Goal: Register for event/course

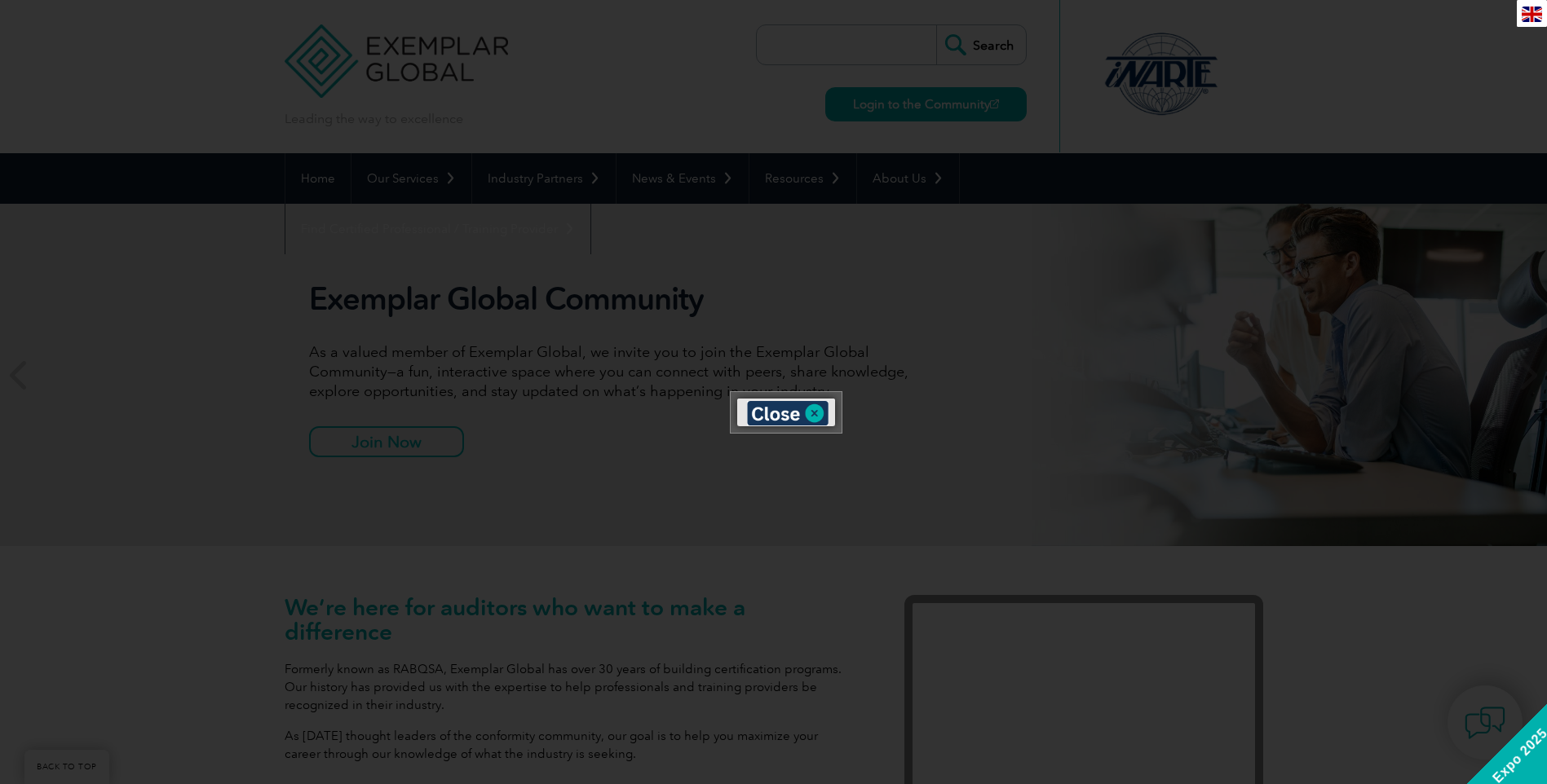
scroll to position [434, 0]
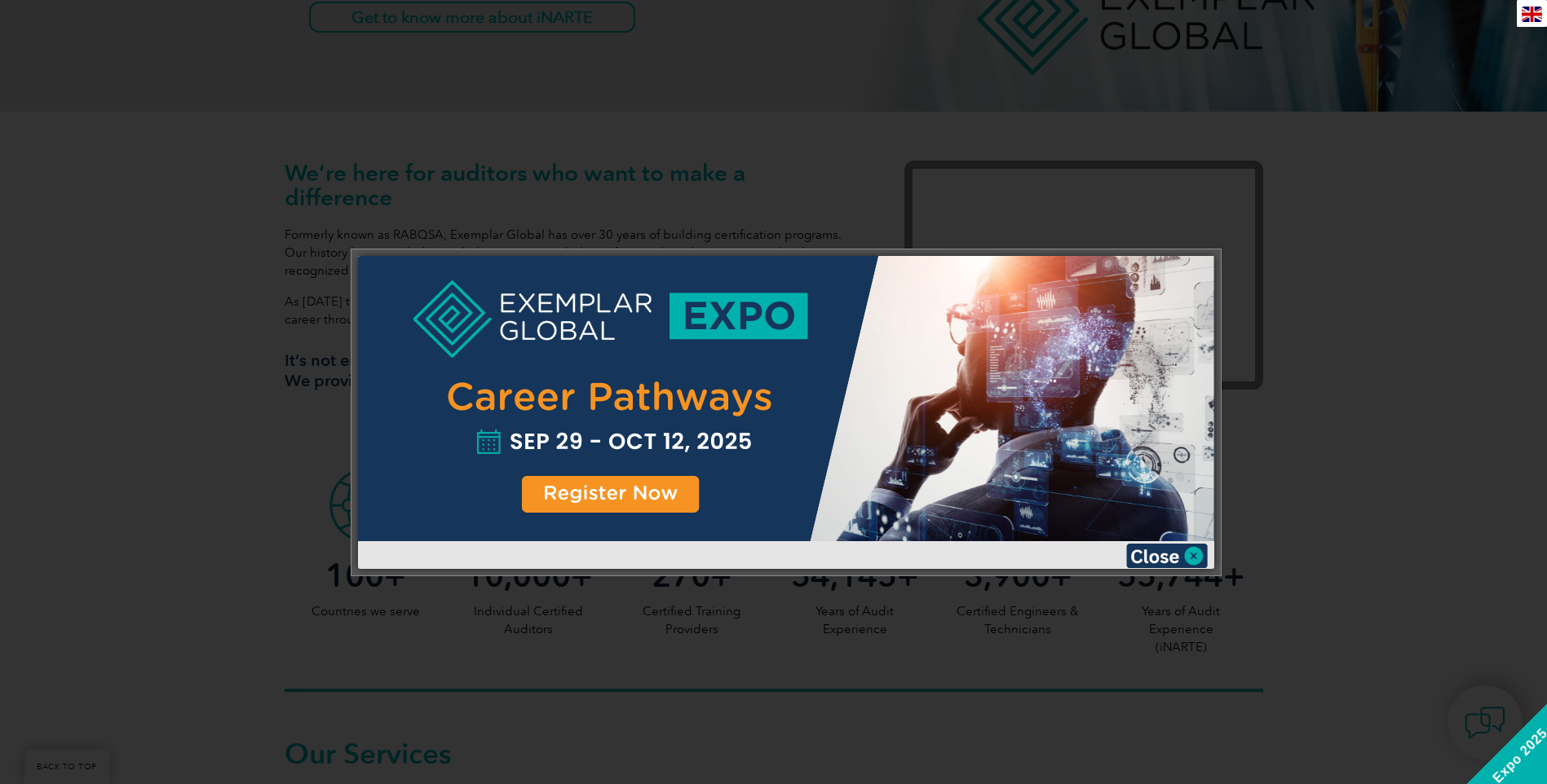
click at [674, 501] on div at bounding box center [786, 398] width 856 height 285
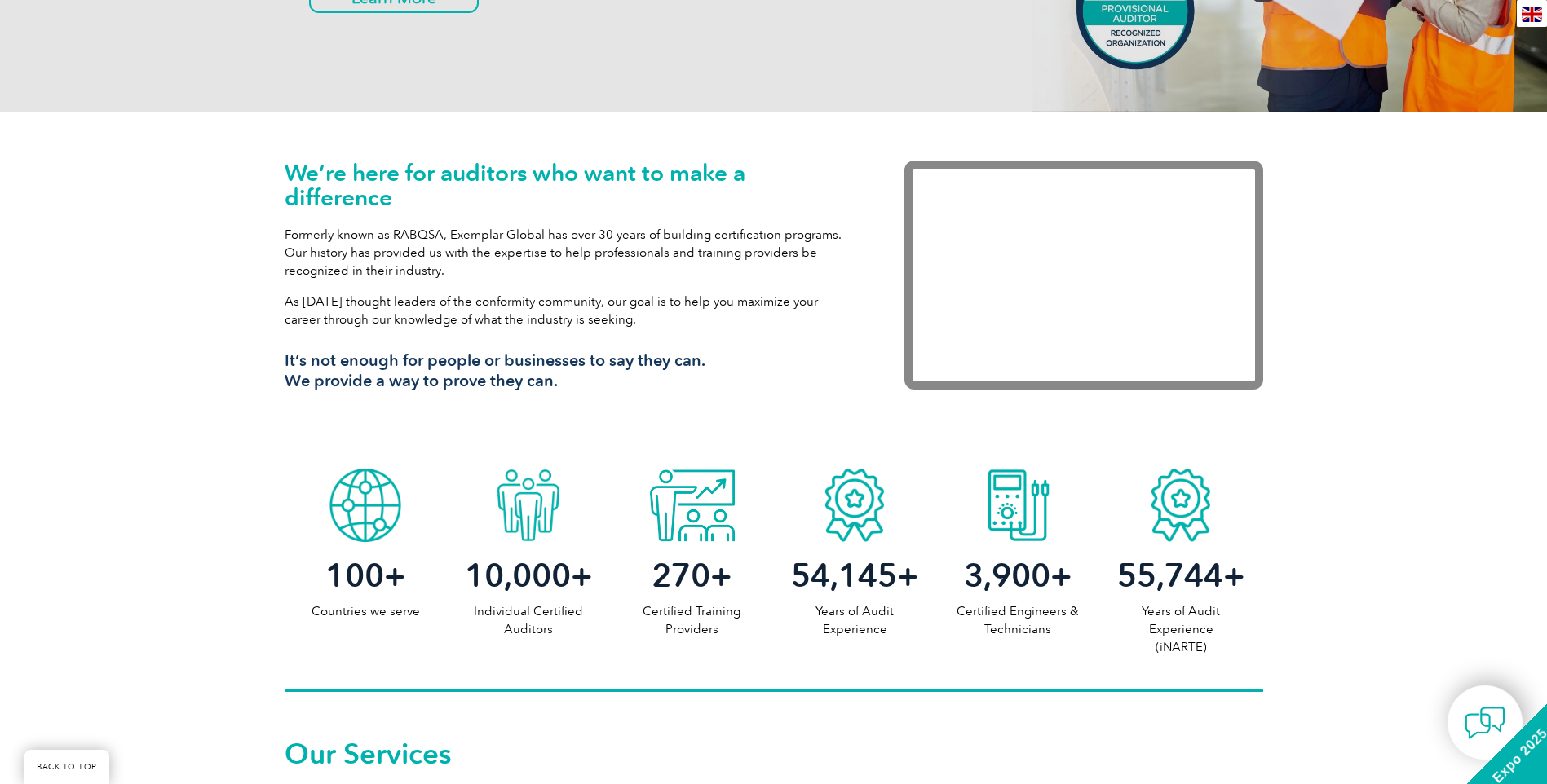
scroll to position [0, 0]
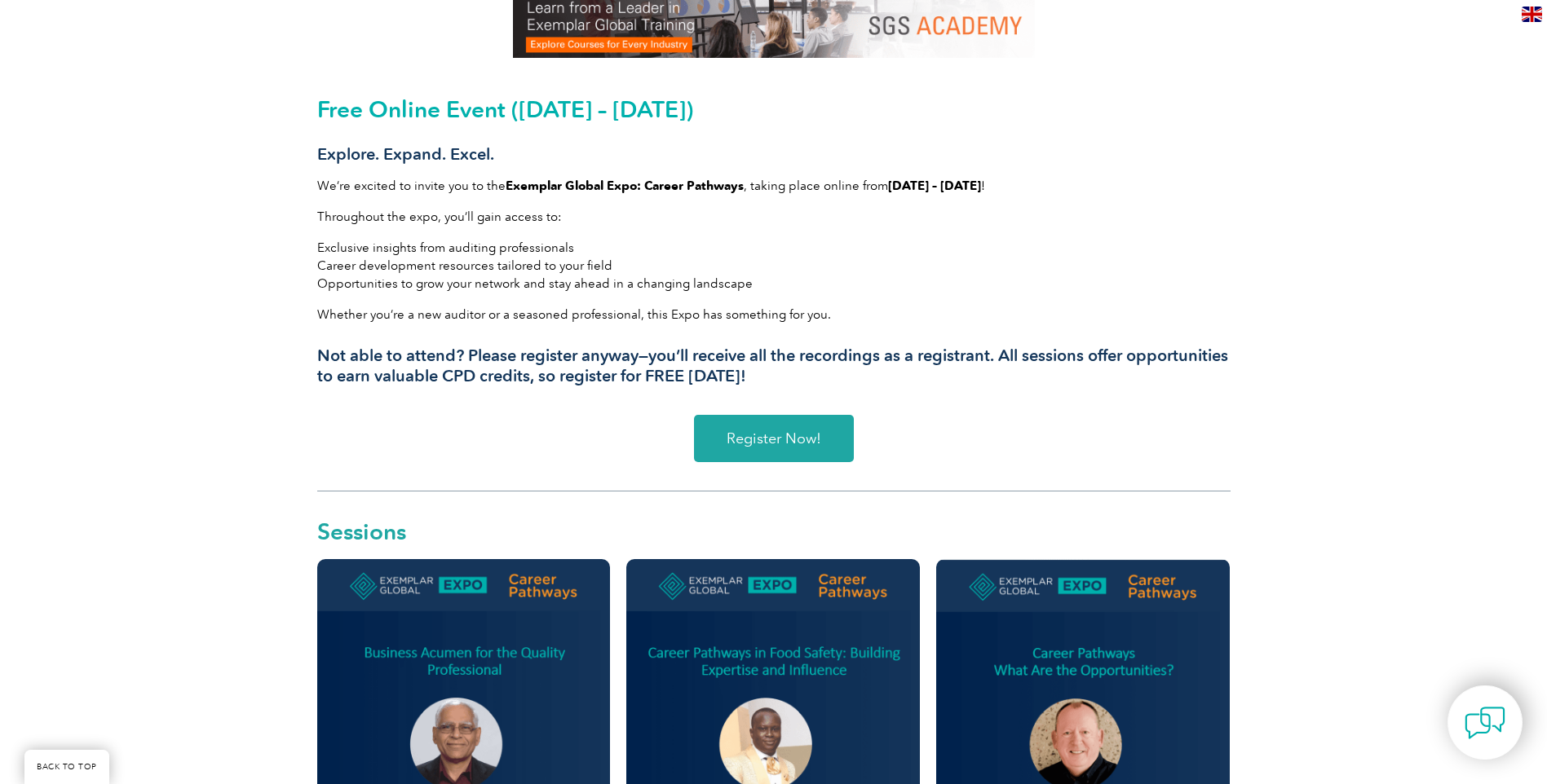
scroll to position [434, 0]
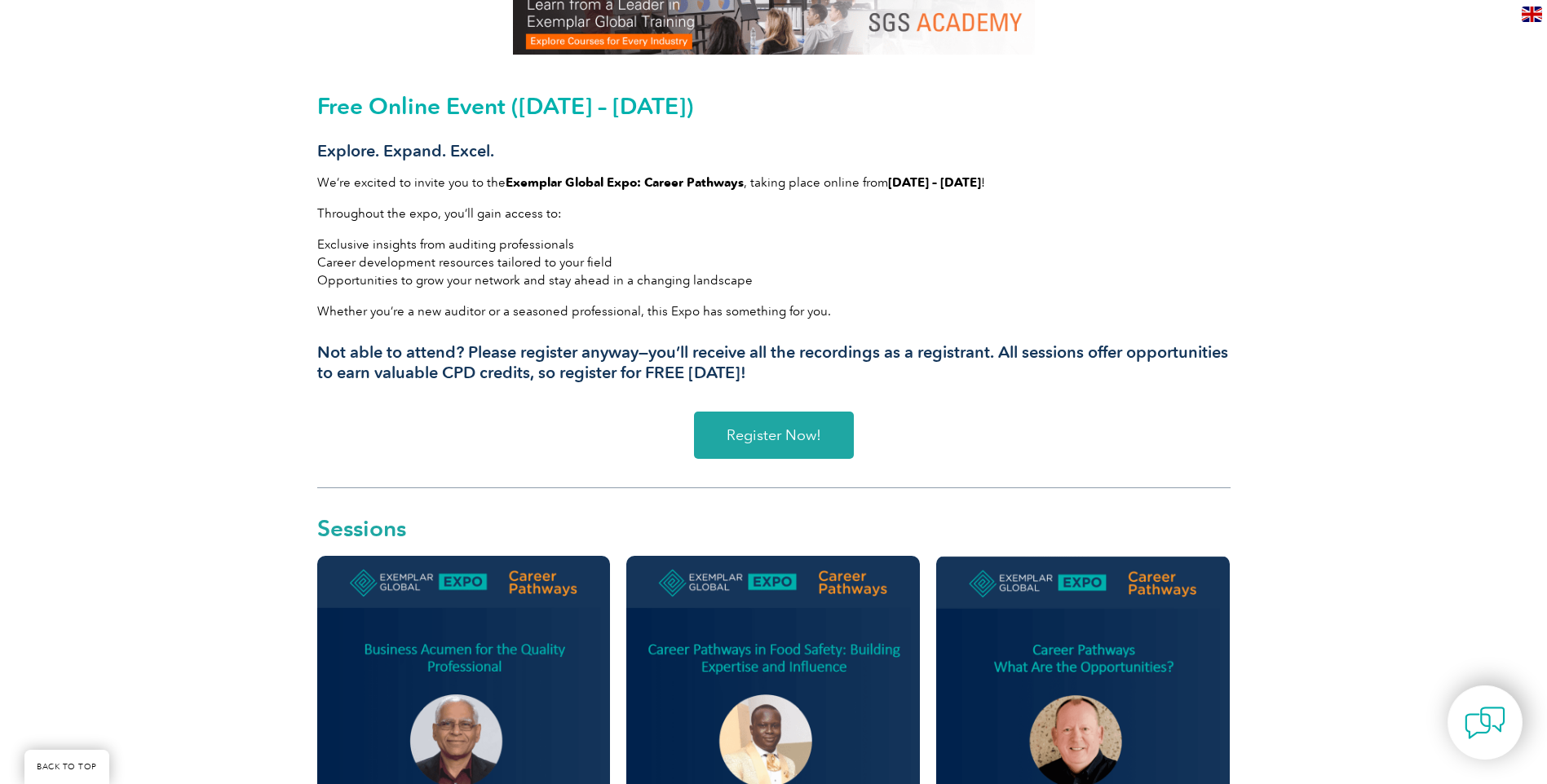
click at [770, 428] on span "Register Now!" at bounding box center [774, 435] width 95 height 15
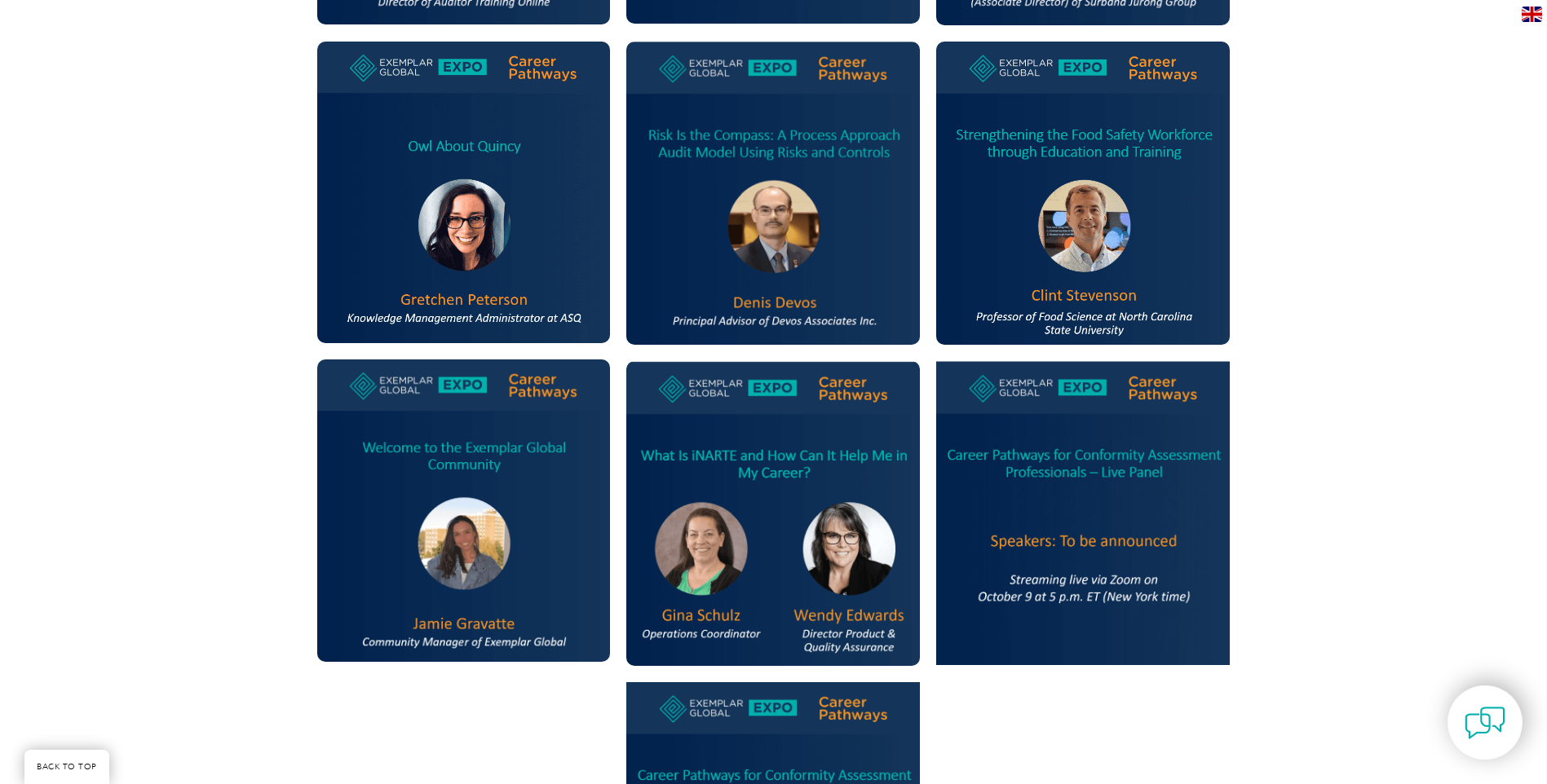
scroll to position [869, 0]
